Goal: Transaction & Acquisition: Purchase product/service

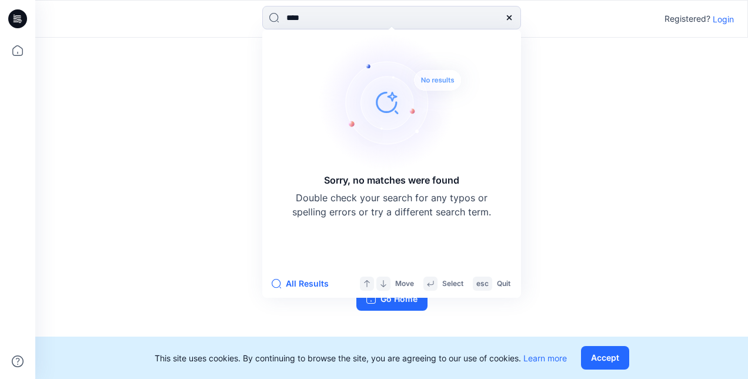
type input "****"
click at [724, 19] on p "Login" at bounding box center [723, 19] width 21 height 12
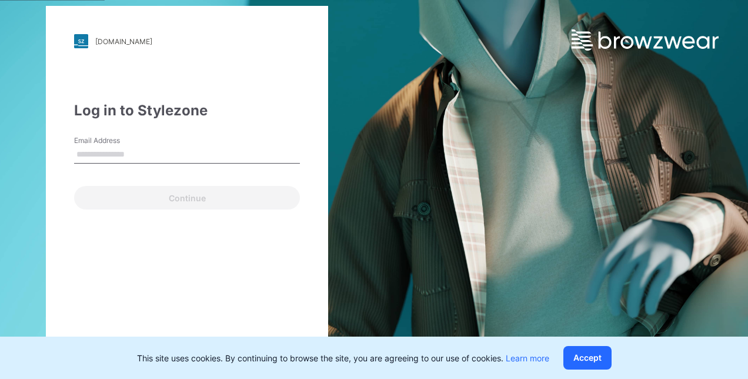
click at [126, 155] on input "Email Address" at bounding box center [187, 155] width 226 height 18
type input "**********"
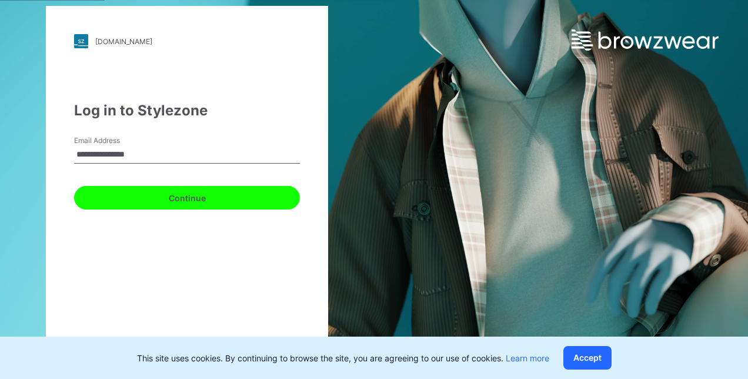
click at [121, 199] on button "Continue" at bounding box center [187, 198] width 226 height 24
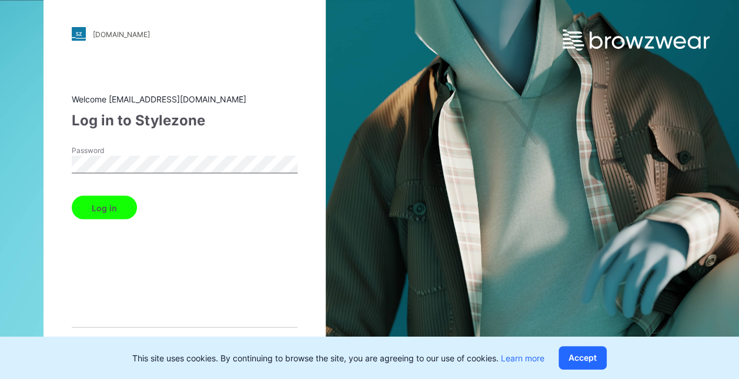
click at [98, 206] on button "Log in" at bounding box center [104, 208] width 65 height 24
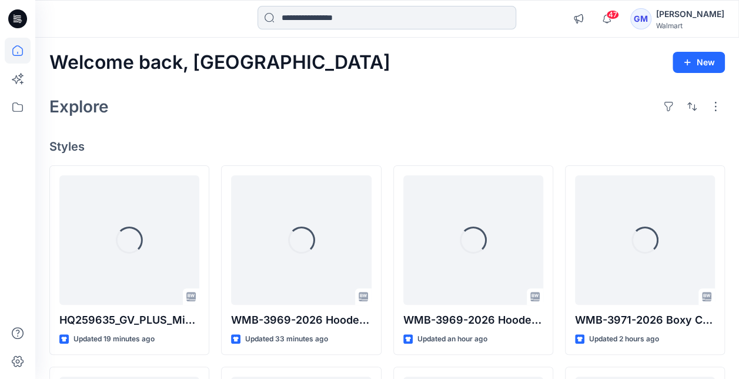
click at [318, 16] on input at bounding box center [387, 18] width 259 height 24
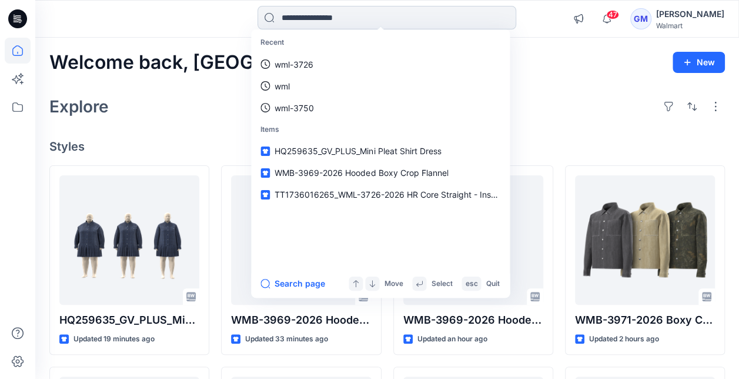
click at [307, 18] on input at bounding box center [387, 18] width 259 height 24
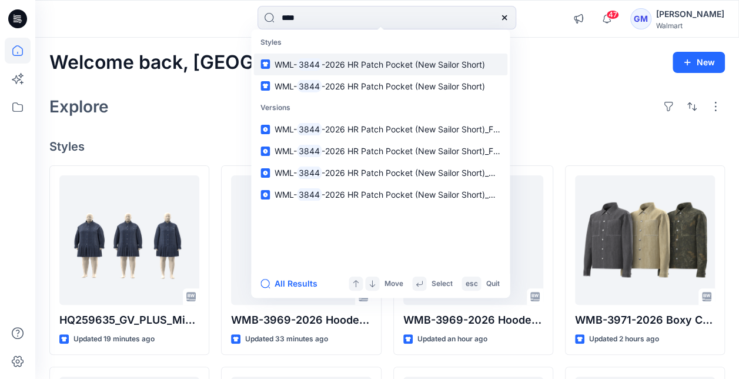
type input "****"
click at [327, 65] on span "-2026 HR Patch Pocket (New Sailor Short)" at bounding box center [403, 64] width 163 height 10
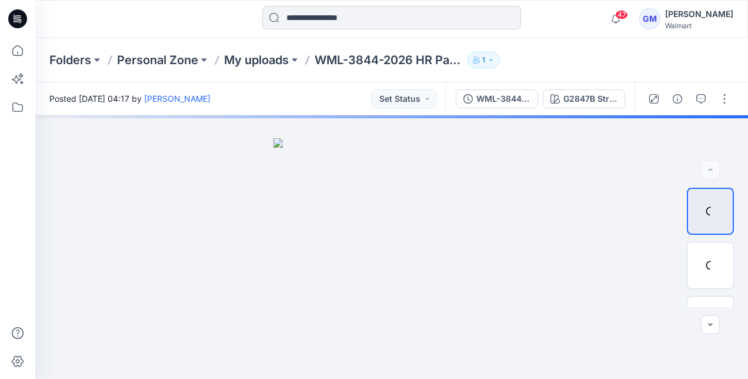
click at [303, 16] on input at bounding box center [391, 18] width 259 height 24
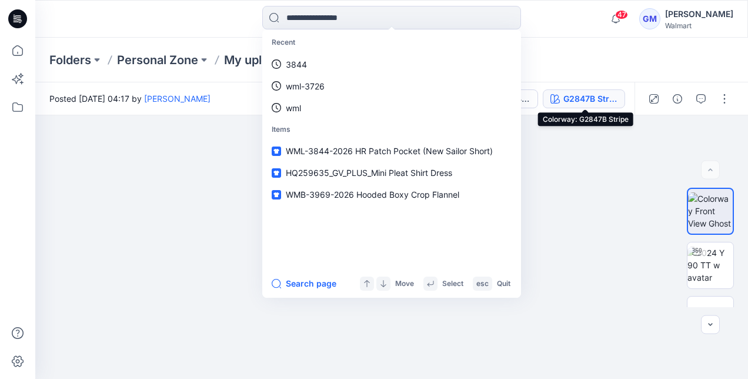
click at [600, 99] on div "G2847B Stripe" at bounding box center [590, 98] width 54 height 13
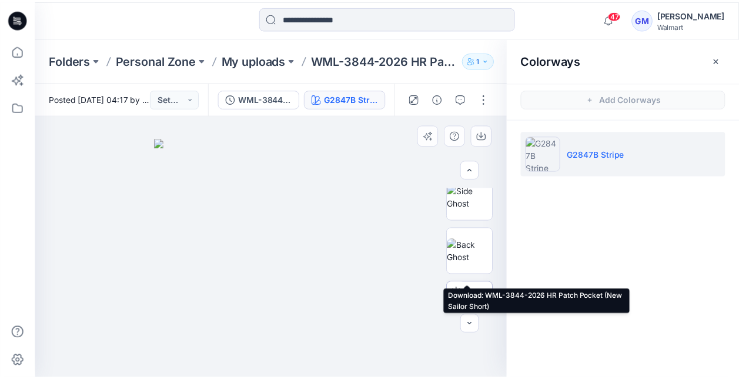
scroll to position [252, 0]
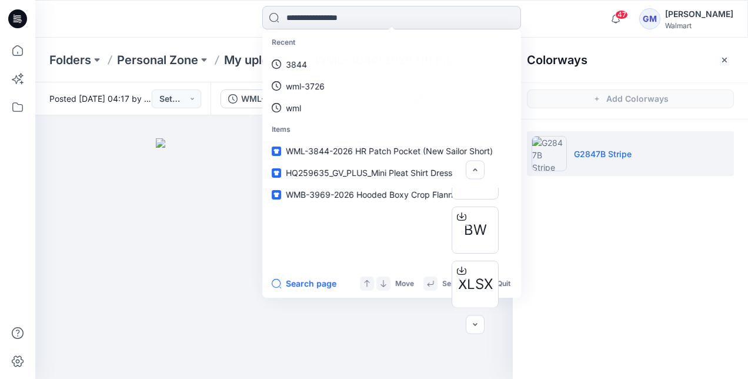
click at [373, 16] on input at bounding box center [391, 18] width 259 height 24
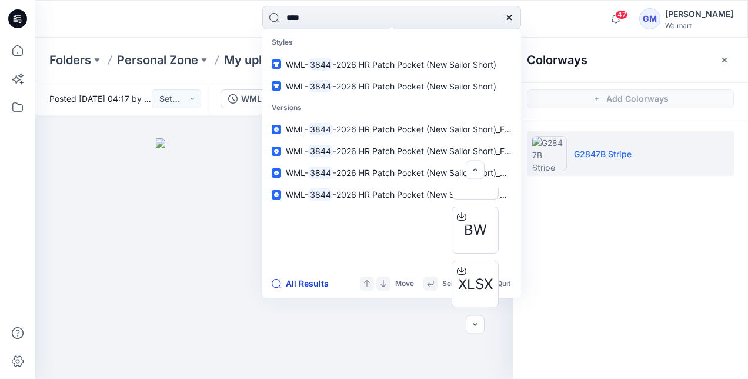
type input "****"
click at [310, 282] on button "All Results" at bounding box center [304, 283] width 65 height 14
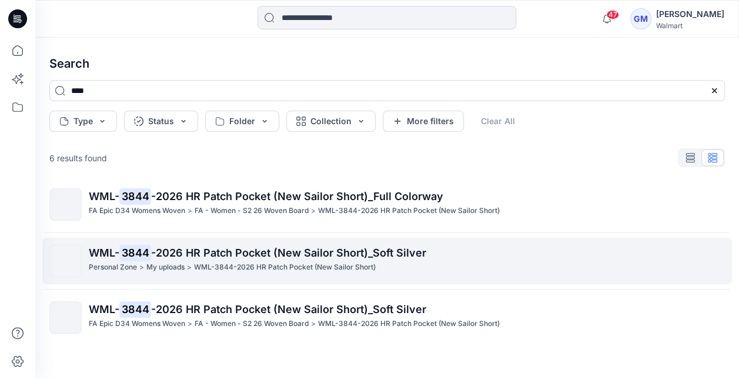
scroll to position [179, 0]
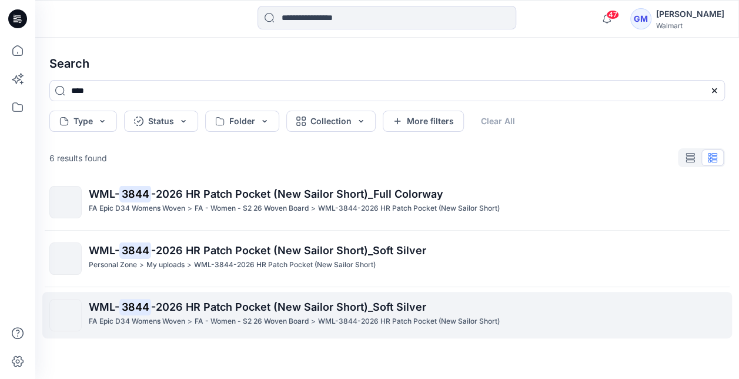
click at [230, 307] on span "-2026 HR Patch Pocket (New Sailor Short)_Soft Silver" at bounding box center [288, 306] width 275 height 12
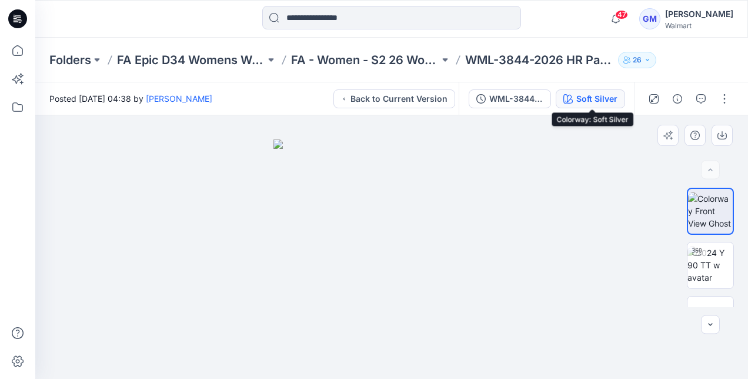
click at [597, 100] on div "Soft Silver" at bounding box center [596, 98] width 41 height 13
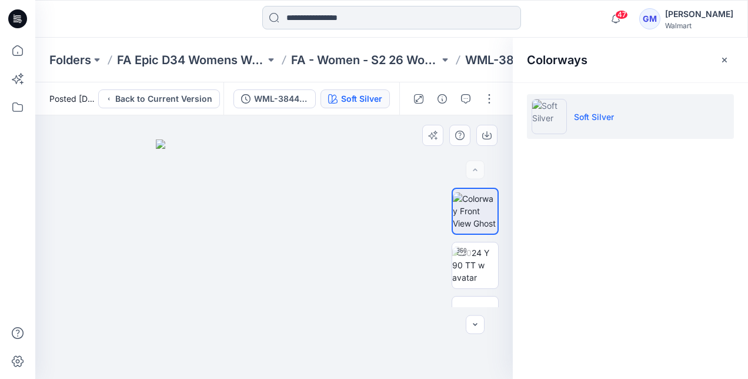
click at [312, 16] on input at bounding box center [391, 18] width 259 height 24
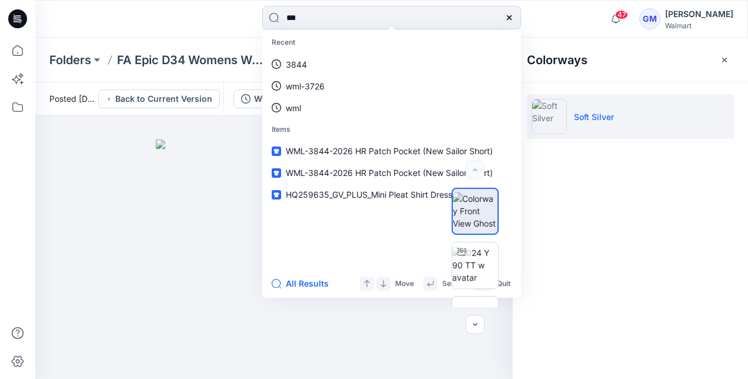
type input "****"
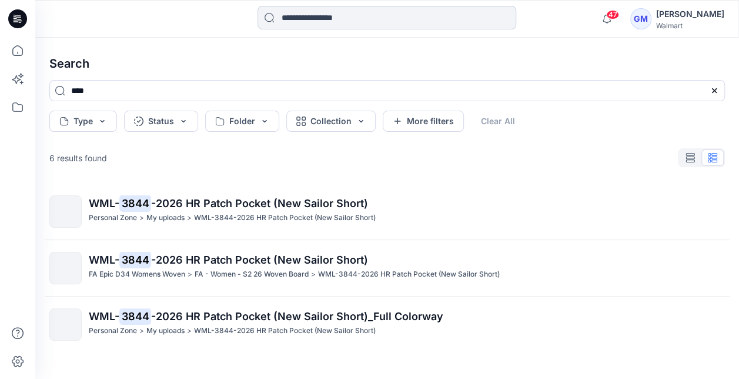
click at [312, 16] on input at bounding box center [387, 18] width 259 height 24
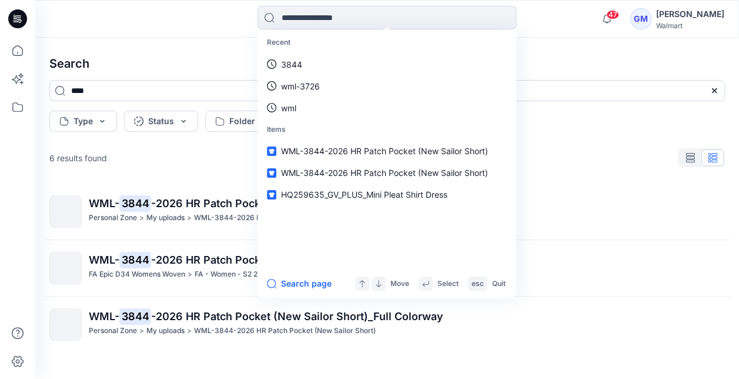
scroll to position [1, 0]
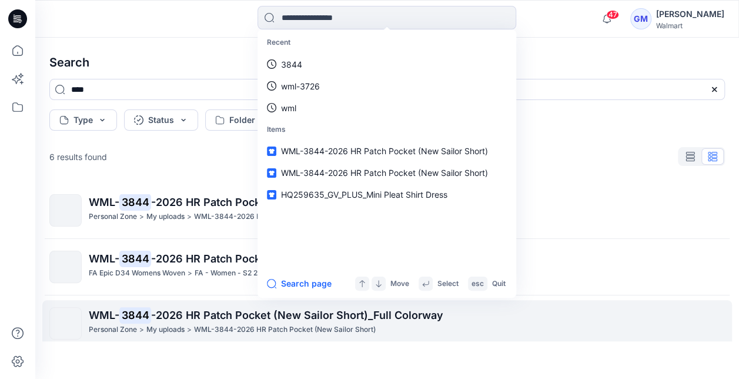
click at [432, 319] on span "-2026 HR Patch Pocket (New Sailor Short)_Full Colorway" at bounding box center [297, 315] width 292 height 12
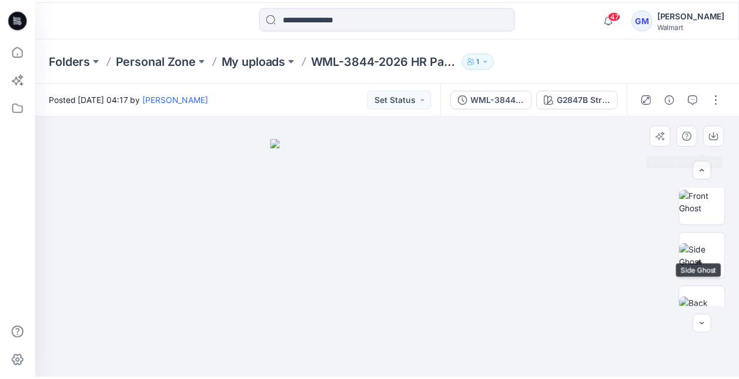
scroll to position [252, 0]
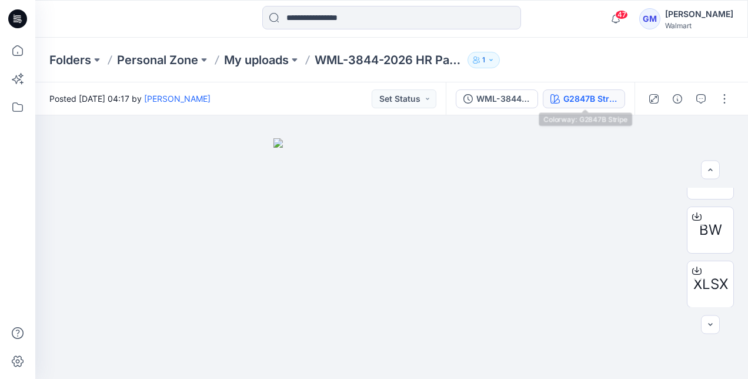
click at [606, 96] on div "G2847B Stripe" at bounding box center [590, 98] width 54 height 13
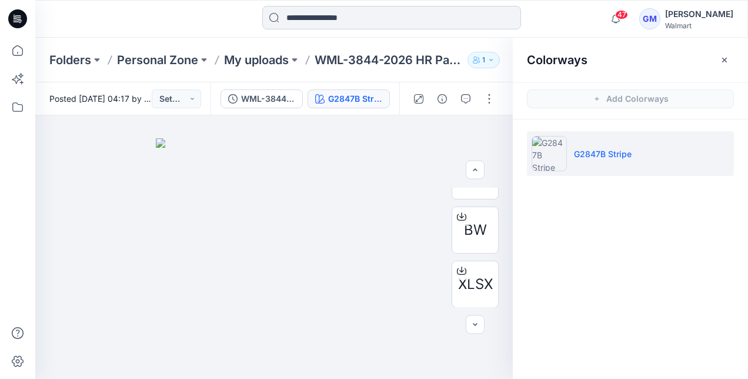
click at [376, 19] on input at bounding box center [391, 18] width 259 height 24
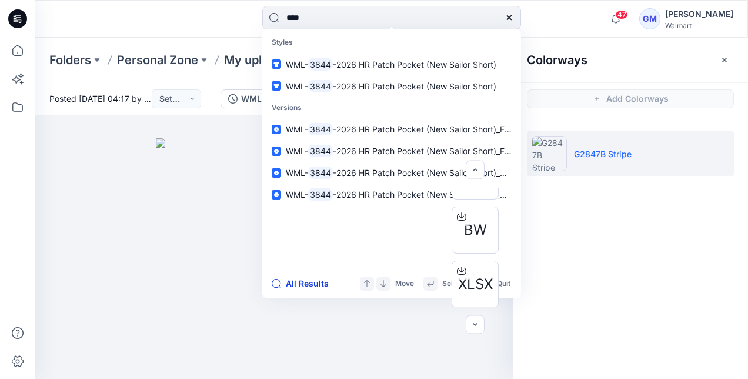
type input "****"
click at [306, 280] on button "All Results" at bounding box center [304, 283] width 65 height 14
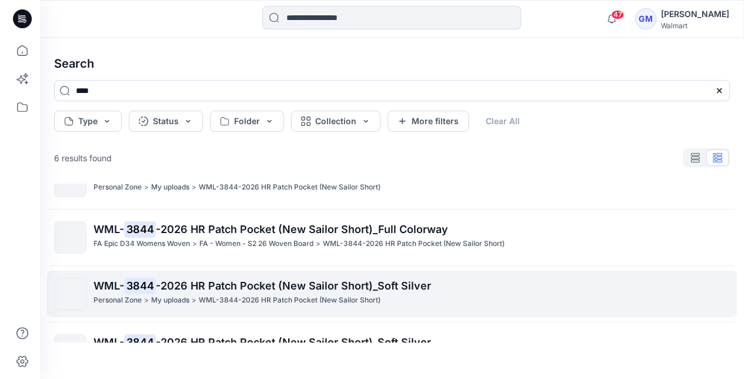
scroll to position [120, 0]
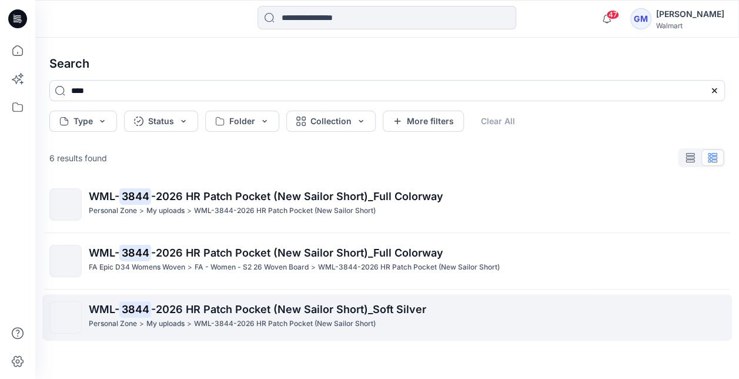
click at [329, 255] on span "-2026 HR Patch Pocket (New Sailor Short)_Full Colorway" at bounding box center [297, 252] width 292 height 12
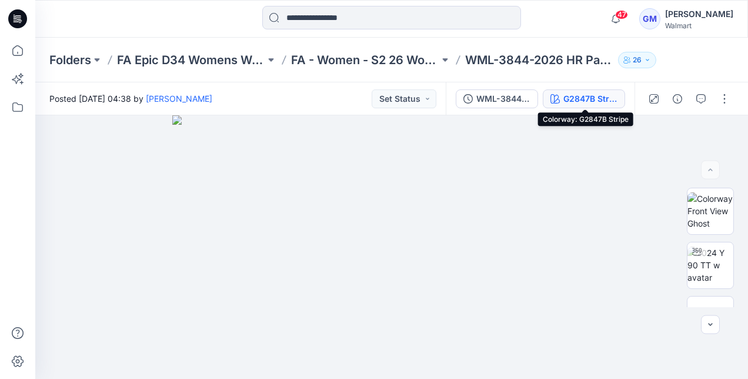
click at [595, 101] on div "G2847B Stripe" at bounding box center [590, 98] width 54 height 13
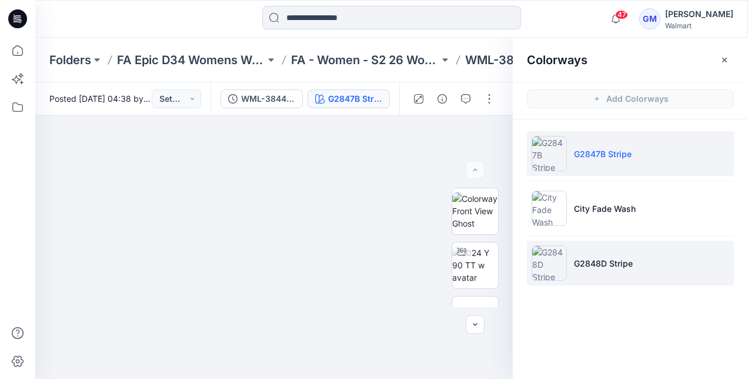
click at [546, 268] on img at bounding box center [548, 262] width 35 height 35
